Goal: Task Accomplishment & Management: Complete application form

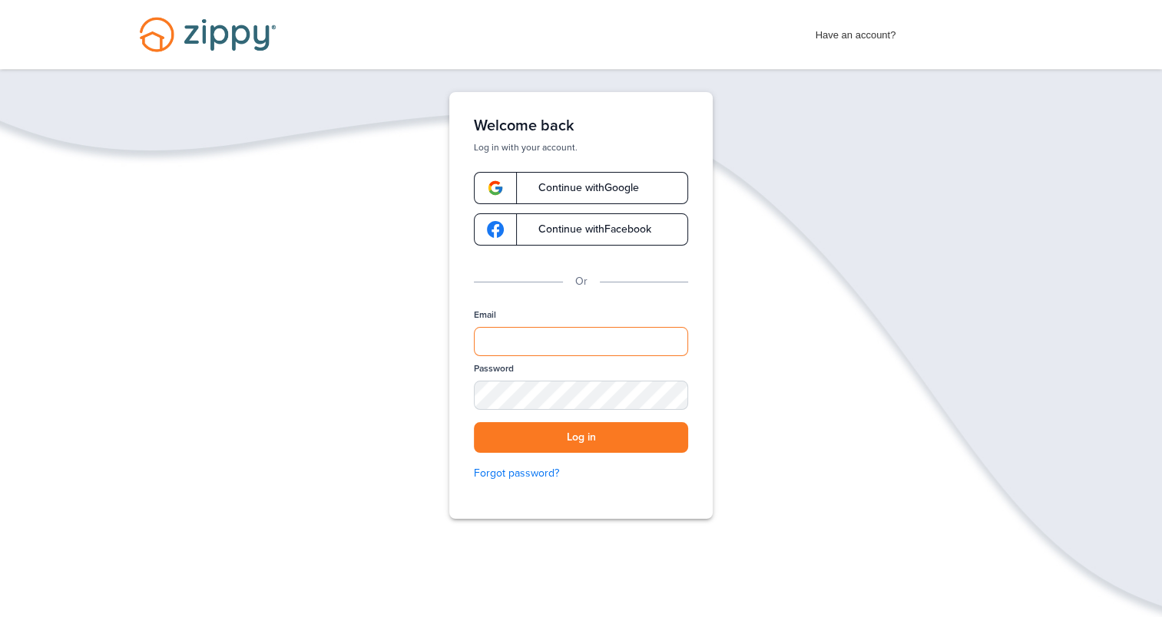
type input "**********"
click at [614, 425] on button "Log in" at bounding box center [581, 437] width 214 height 31
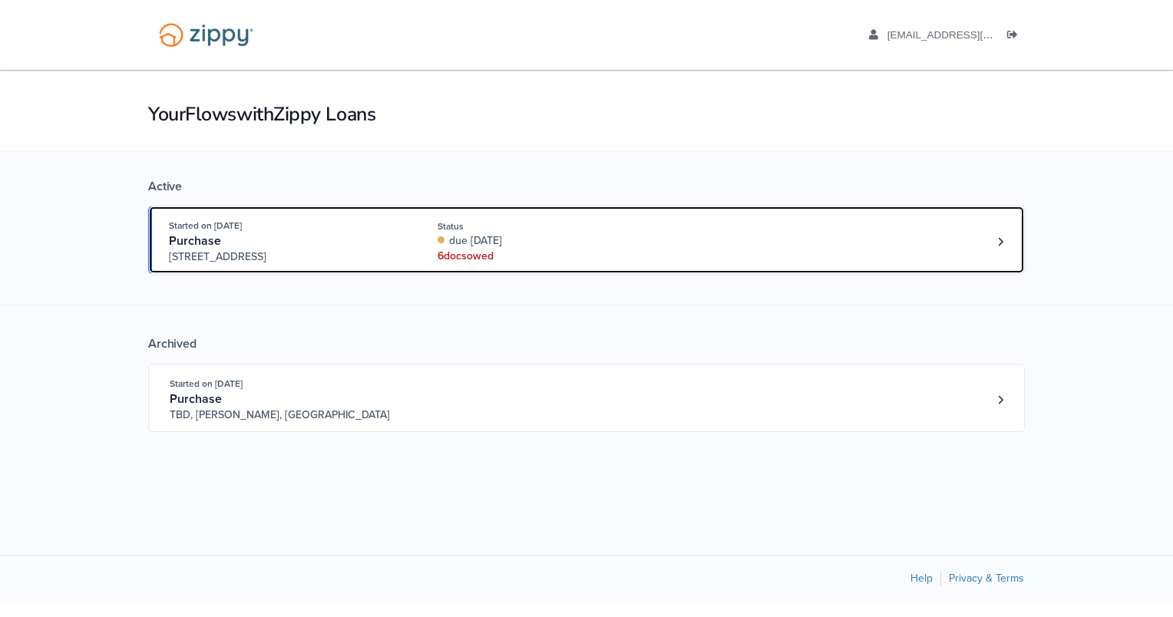
click at [462, 249] on div "6 doc s owed" at bounding box center [540, 256] width 205 height 15
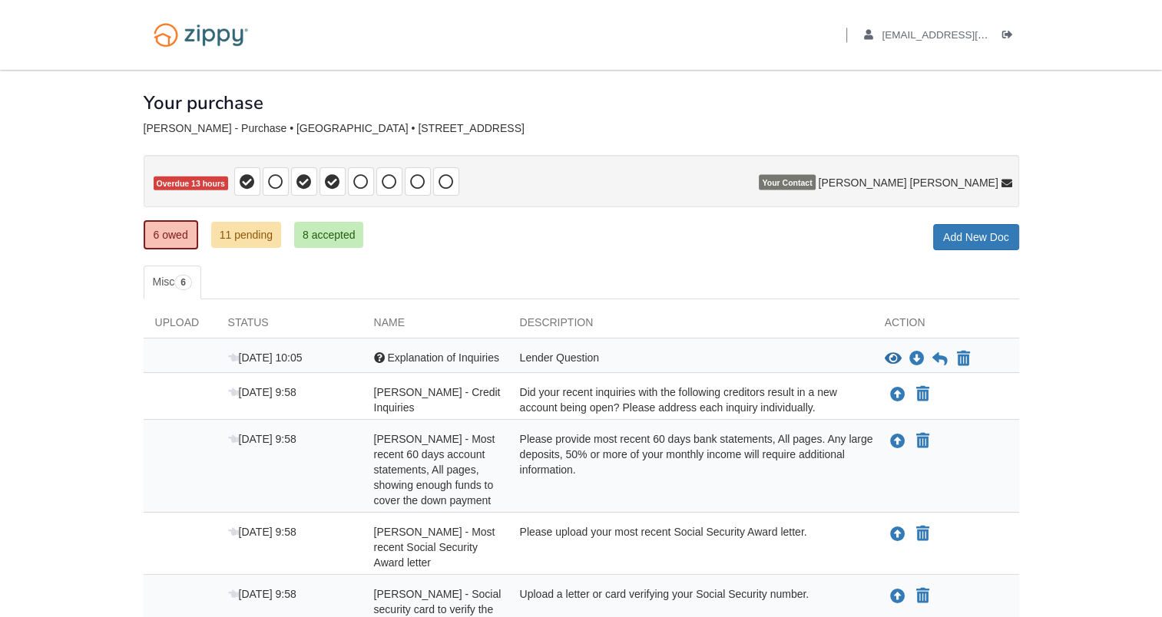
click at [594, 350] on div "Lender Question" at bounding box center [690, 359] width 365 height 18
click at [615, 356] on div "Lender Question" at bounding box center [690, 359] width 365 height 18
click at [941, 356] on icon at bounding box center [939, 359] width 15 height 15
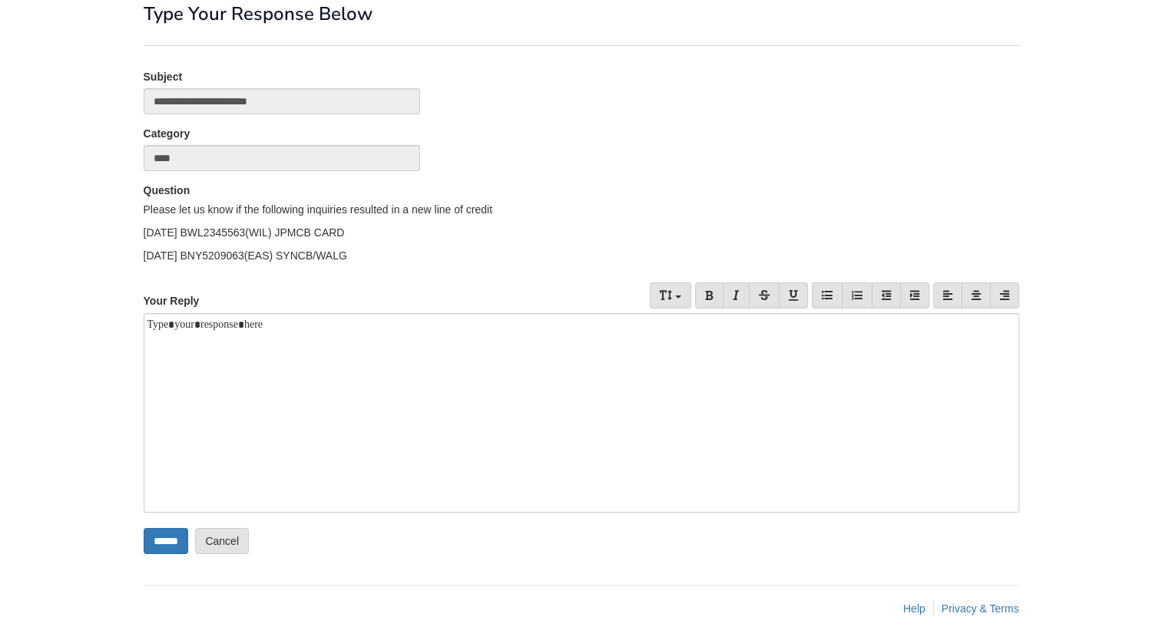
scroll to position [68, 0]
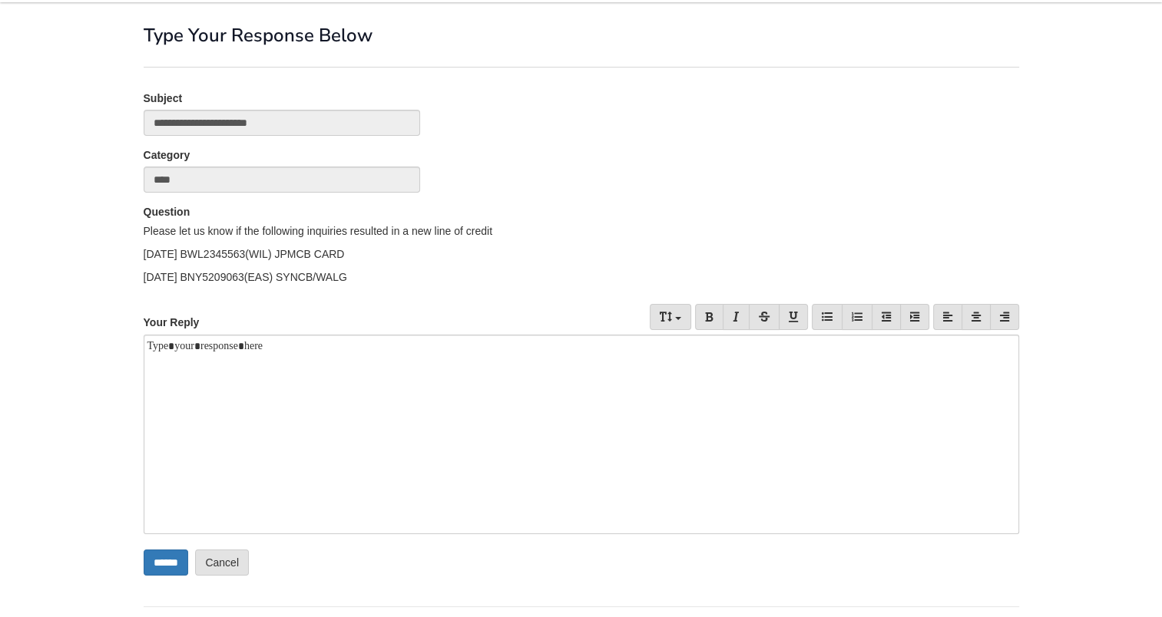
click at [171, 256] on p "7/06/25 BWL2345563(WIL) JPMCB CARD" at bounding box center [581, 253] width 875 height 15
click at [167, 253] on p "7/06/25 BWL2345563(WIL) JPMCB CARD" at bounding box center [581, 253] width 875 height 15
click at [160, 275] on p "6/13/25 BNY5209063(EAS) SYNCB/WALG" at bounding box center [581, 277] width 875 height 15
click at [182, 359] on div at bounding box center [581, 435] width 875 height 200
click at [172, 412] on div "**********" at bounding box center [581, 435] width 875 height 200
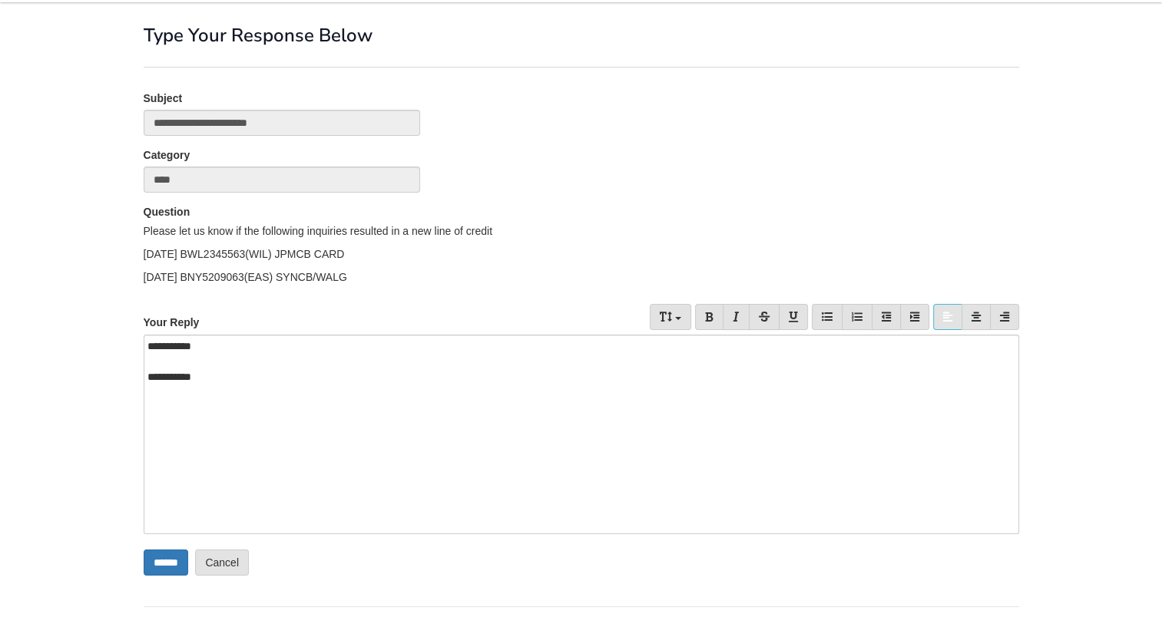
click at [338, 402] on div "**********" at bounding box center [581, 435] width 875 height 200
click at [231, 345] on div "**********" at bounding box center [581, 435] width 875 height 200
click at [217, 374] on div "**********" at bounding box center [575, 376] width 856 height 15
click at [532, 395] on div at bounding box center [581, 392] width 868 height 15
click at [45, 438] on body "lbraley7@att.net Logout" at bounding box center [581, 300] width 1162 height 736
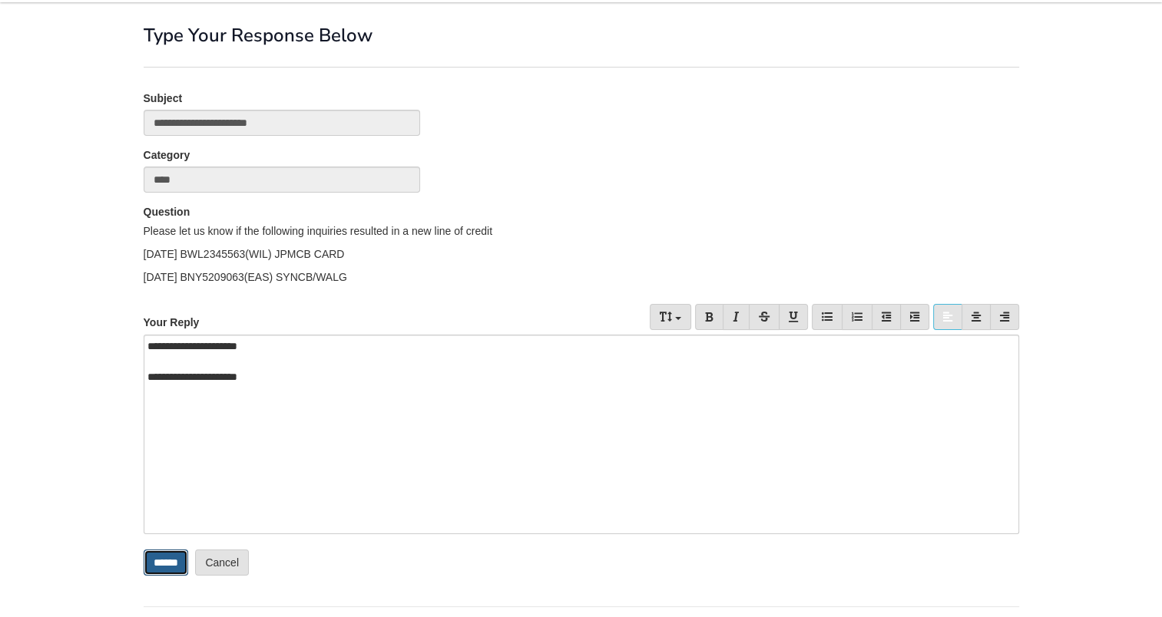
click at [165, 562] on input "******" at bounding box center [166, 563] width 45 height 26
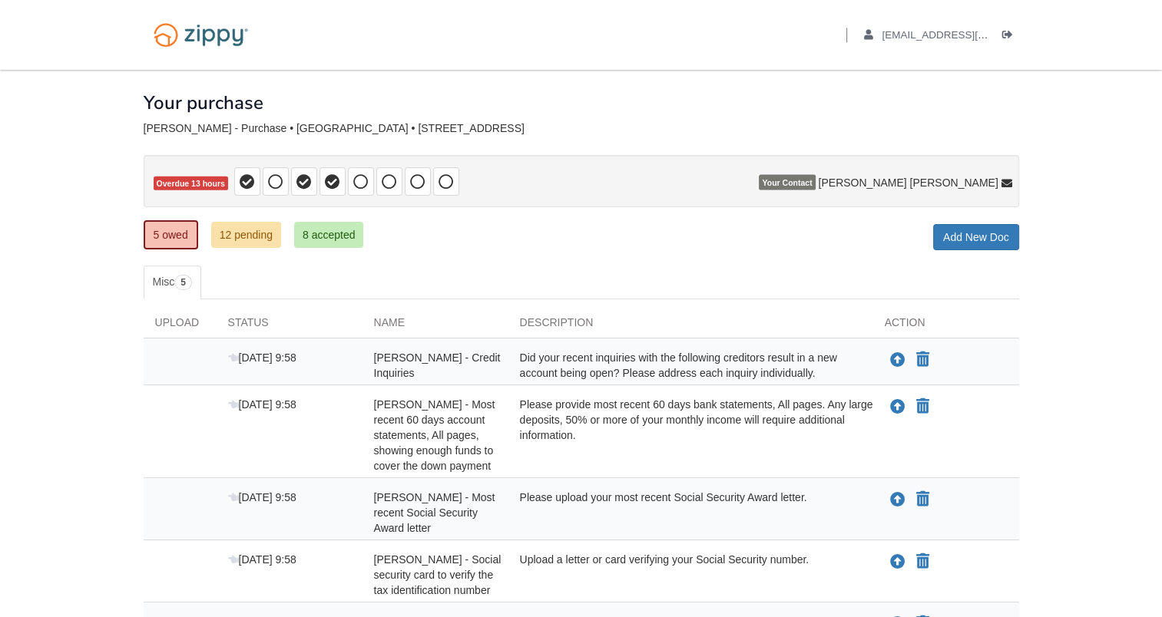
click at [815, 361] on div "Did your recent inquiries with the following creditors result in a new account …" at bounding box center [690, 365] width 365 height 31
click at [813, 361] on div "Did your recent inquiries with the following creditors result in a new account …" at bounding box center [690, 365] width 365 height 31
click at [893, 359] on icon "Upload Lawrence Braley - Credit Inquiries" at bounding box center [897, 360] width 15 height 15
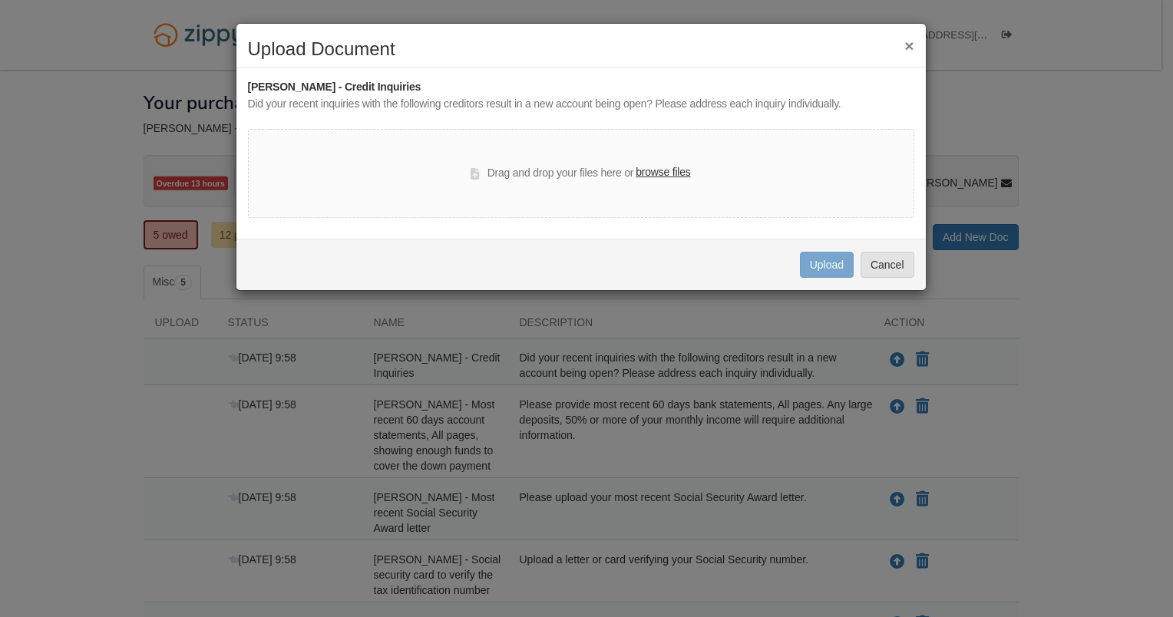
click at [663, 170] on label "browse files" at bounding box center [663, 172] width 55 height 17
click at [0, 0] on input "browse files" at bounding box center [0, 0] width 0 height 0
click at [905, 45] on button "×" at bounding box center [909, 46] width 9 height 16
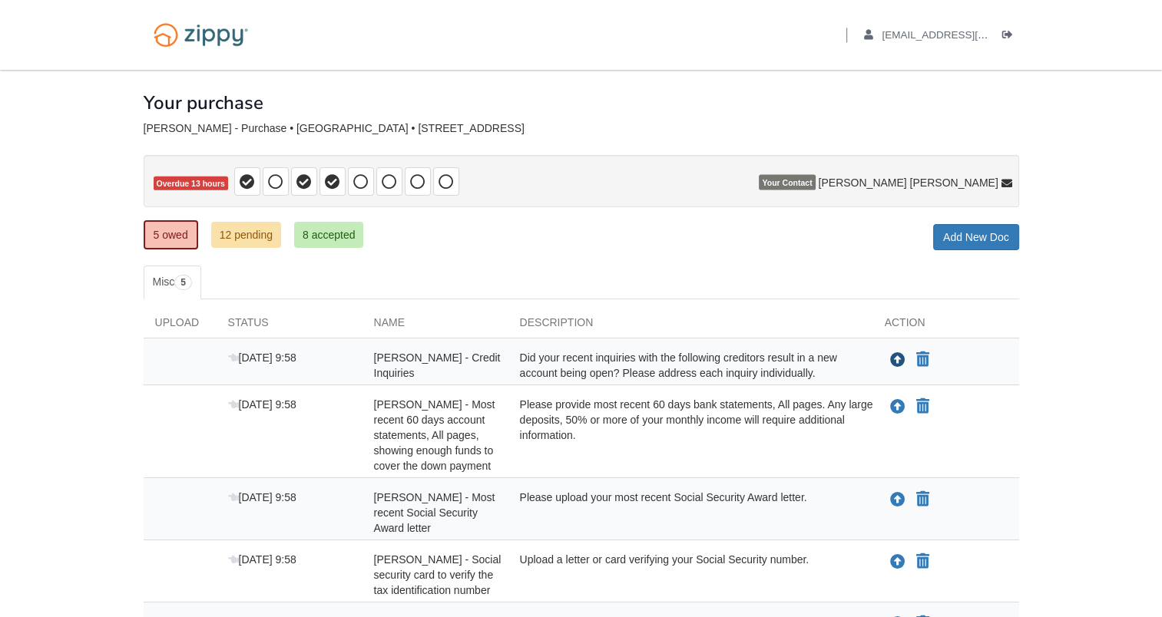
click at [892, 356] on icon "Upload Lawrence Braley - Credit Inquiries" at bounding box center [897, 360] width 15 height 15
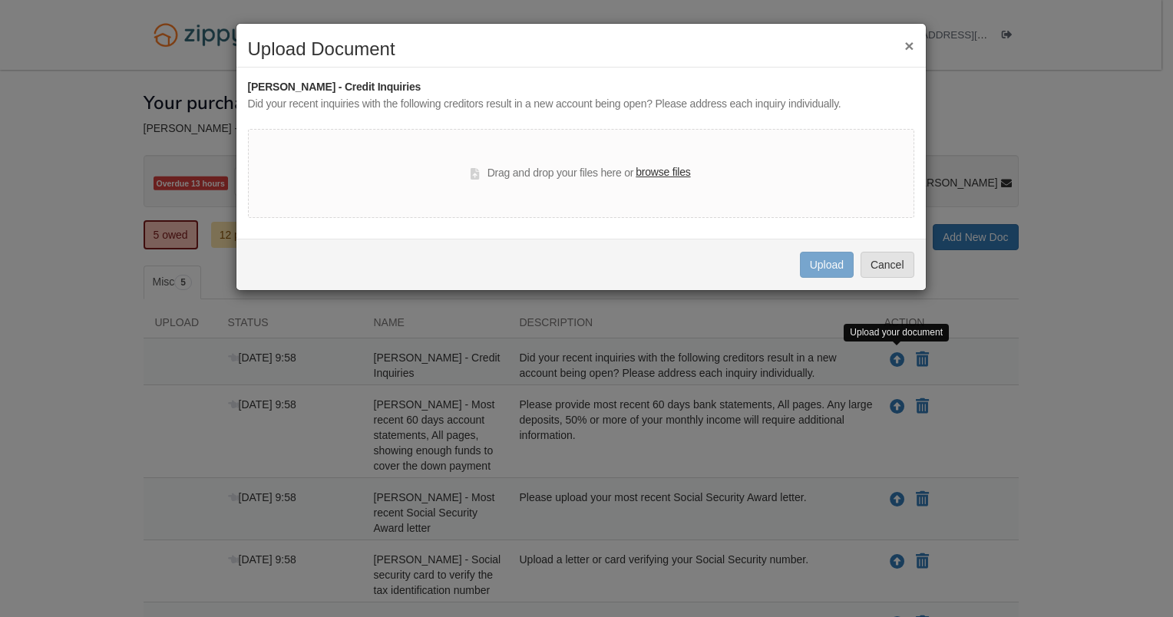
click at [826, 100] on div "Did your recent inquiries with the following creditors result in a new account …" at bounding box center [581, 104] width 666 height 17
click at [686, 176] on label "browse files" at bounding box center [663, 172] width 55 height 17
click at [0, 0] on input "browse files" at bounding box center [0, 0] width 0 height 0
click at [908, 45] on button "×" at bounding box center [909, 46] width 9 height 16
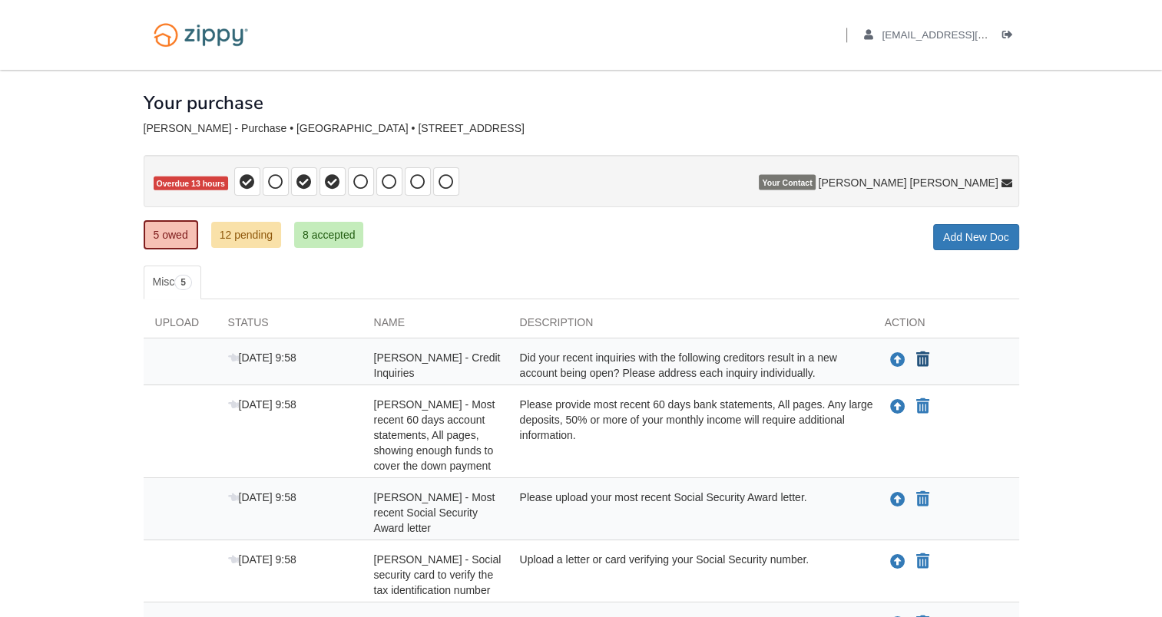
click at [923, 359] on icon "Declare Lawrence Braley - Credit Inquiries not applicable" at bounding box center [922, 359] width 13 height 15
type input "**********"
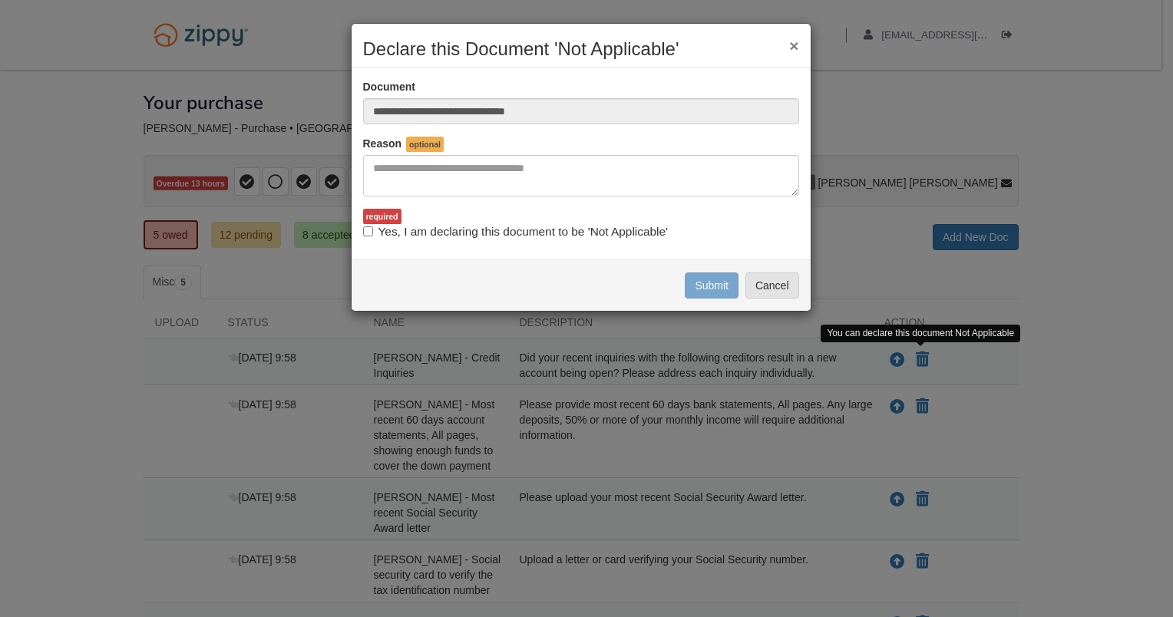
click at [792, 48] on button "×" at bounding box center [793, 46] width 9 height 16
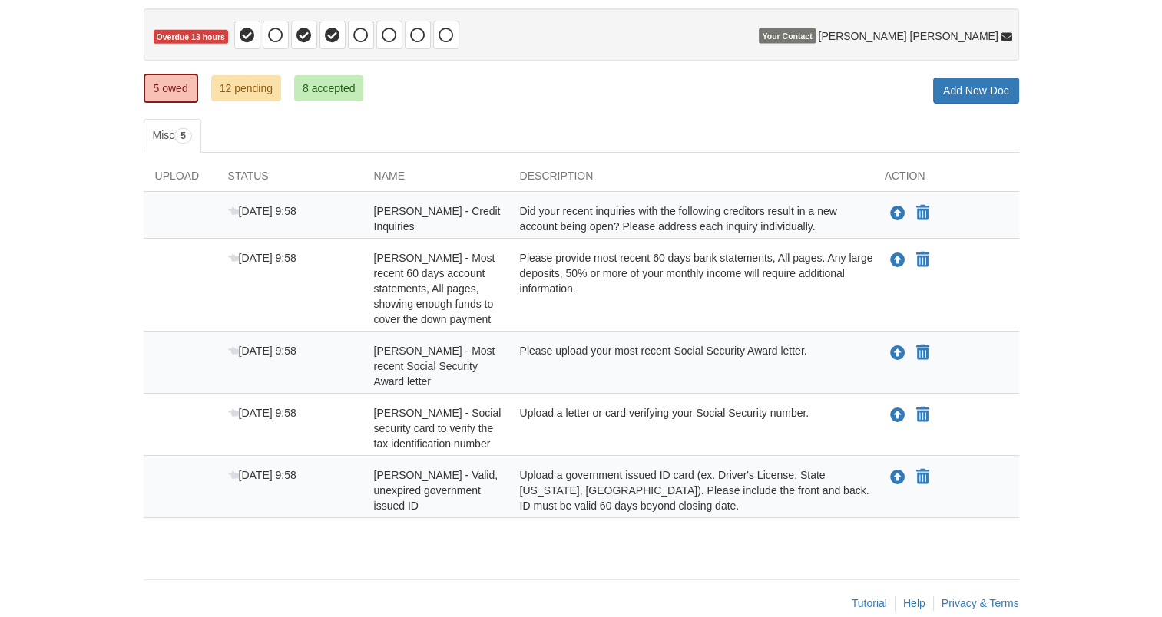
scroll to position [168, 0]
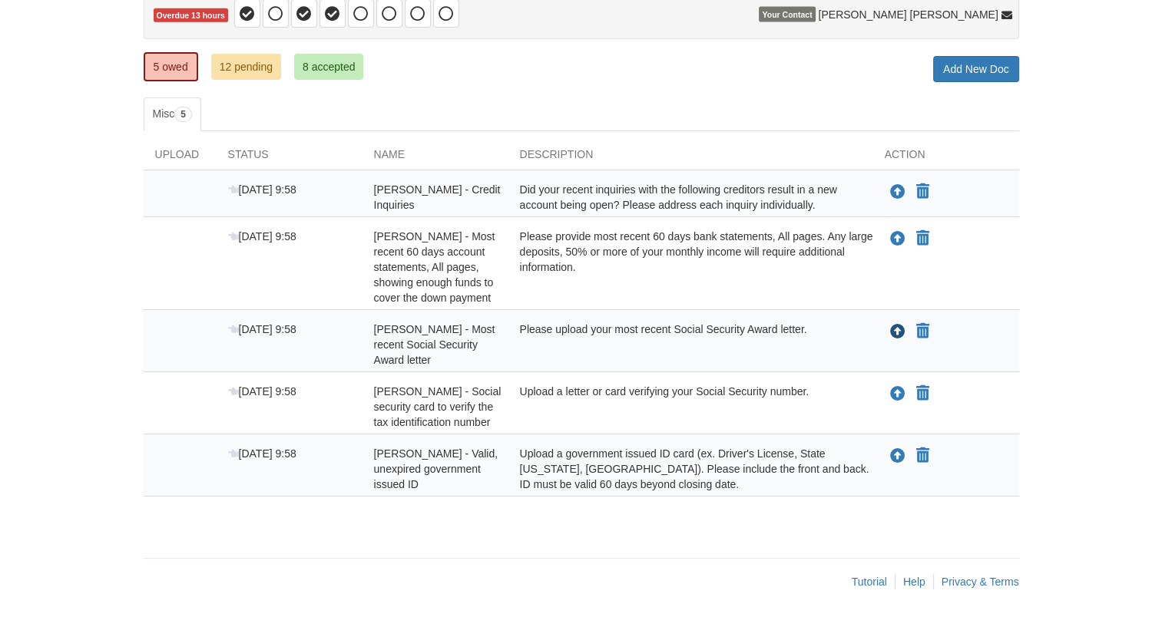
click at [901, 329] on icon "Upload Lawrence Braley - Most recent Social Security Award letter" at bounding box center [897, 332] width 15 height 15
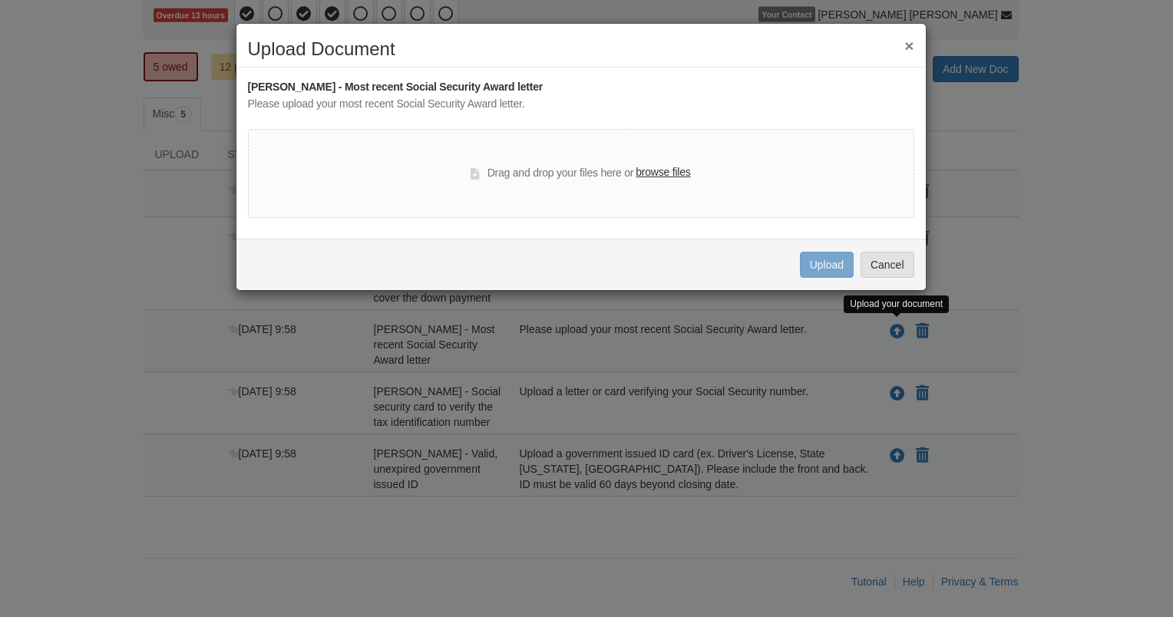
click at [673, 170] on label "browse files" at bounding box center [663, 172] width 55 height 17
click at [0, 0] on input "browse files" at bounding box center [0, 0] width 0 height 0
click at [911, 43] on button "×" at bounding box center [909, 46] width 9 height 16
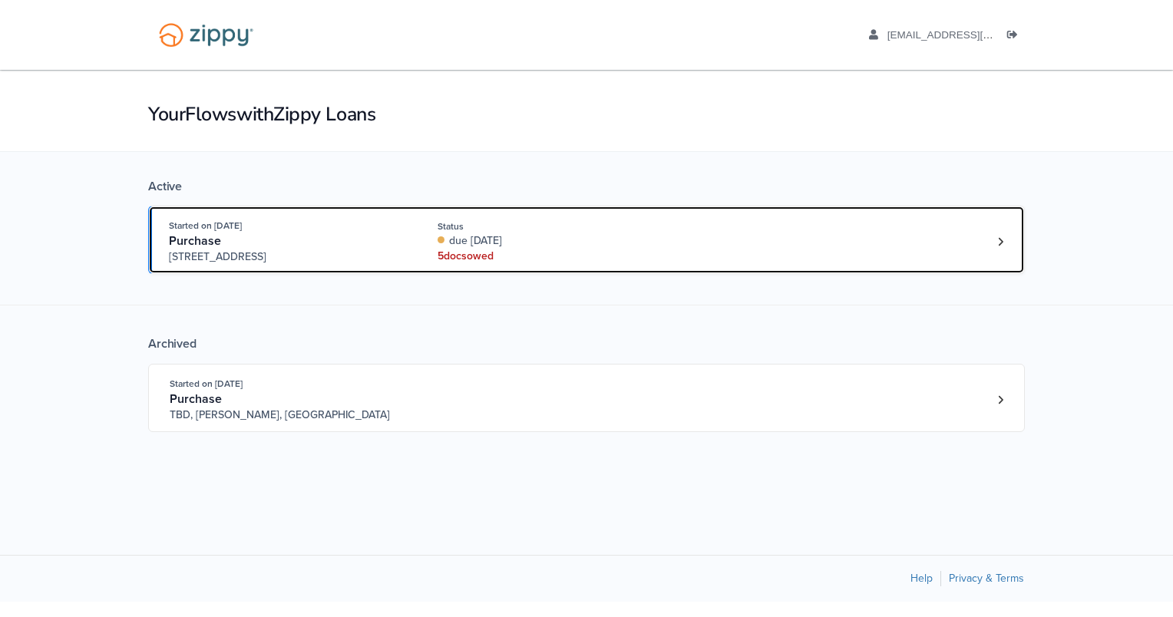
click at [470, 251] on div "5 doc s owed" at bounding box center [540, 256] width 205 height 15
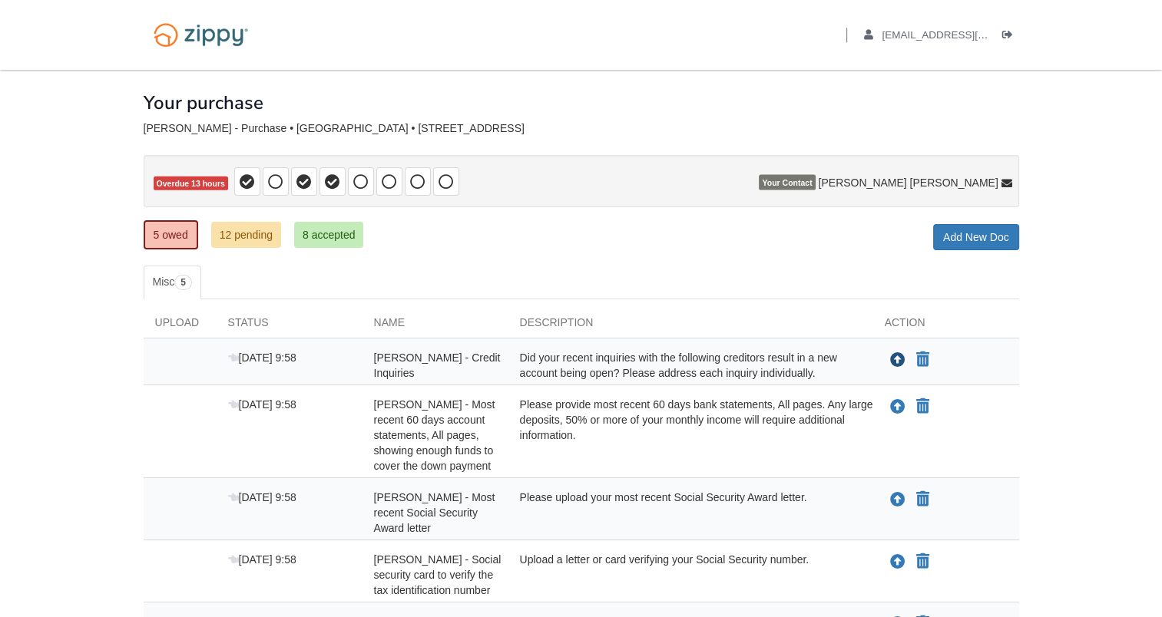
click at [898, 362] on icon "Upload Lawrence Braley - Credit Inquiries" at bounding box center [897, 360] width 15 height 15
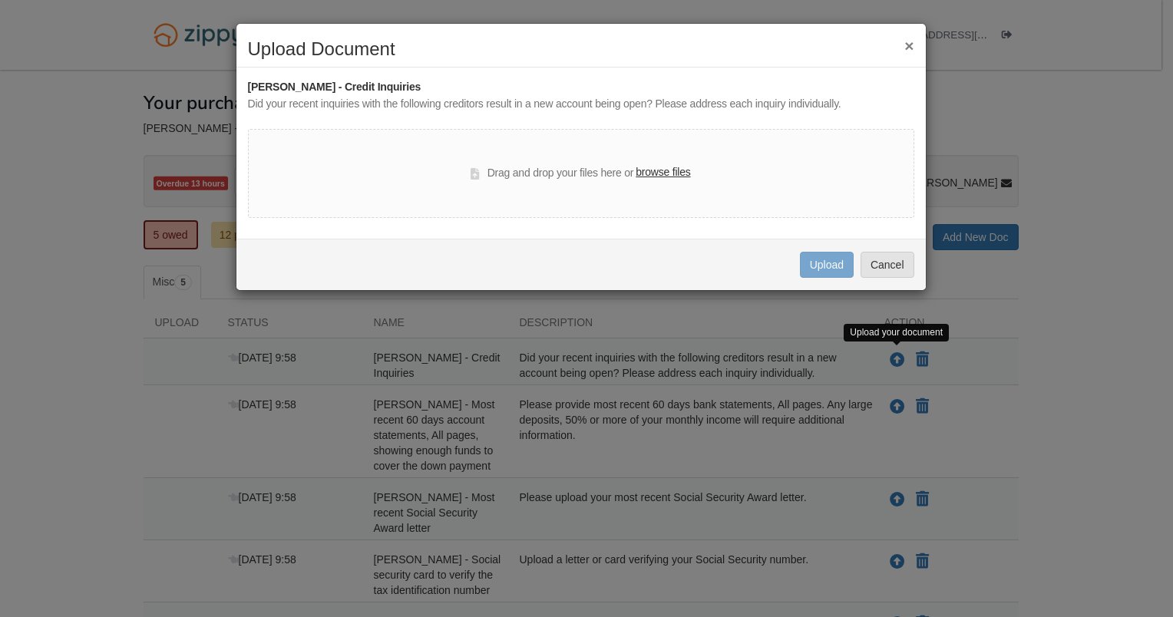
click at [912, 49] on button "×" at bounding box center [909, 46] width 9 height 16
